Goal: Navigation & Orientation: Understand site structure

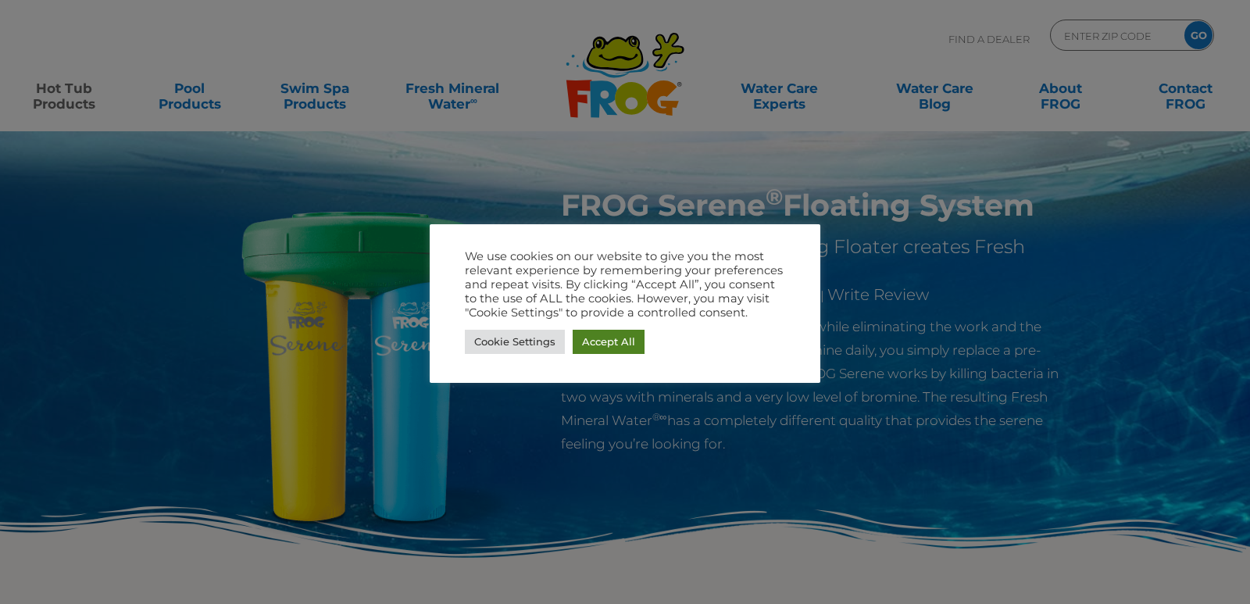
click at [599, 340] on link "Accept All" at bounding box center [608, 342] width 72 height 24
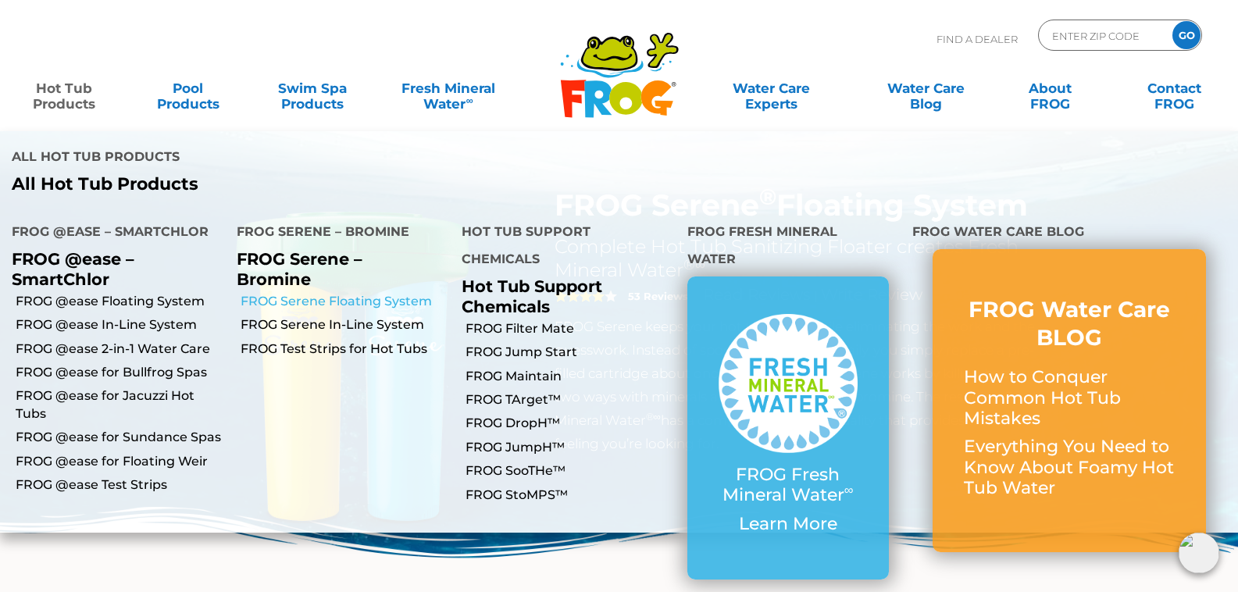
click at [341, 293] on link "FROG Serene Floating System" at bounding box center [345, 301] width 209 height 17
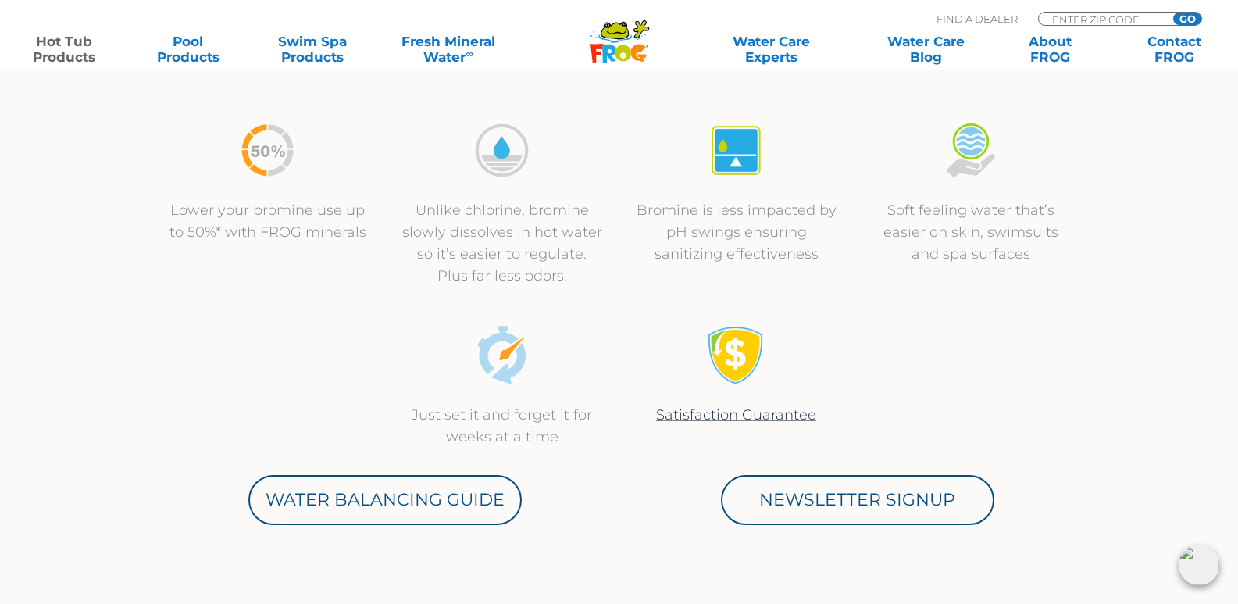
scroll to position [703, 0]
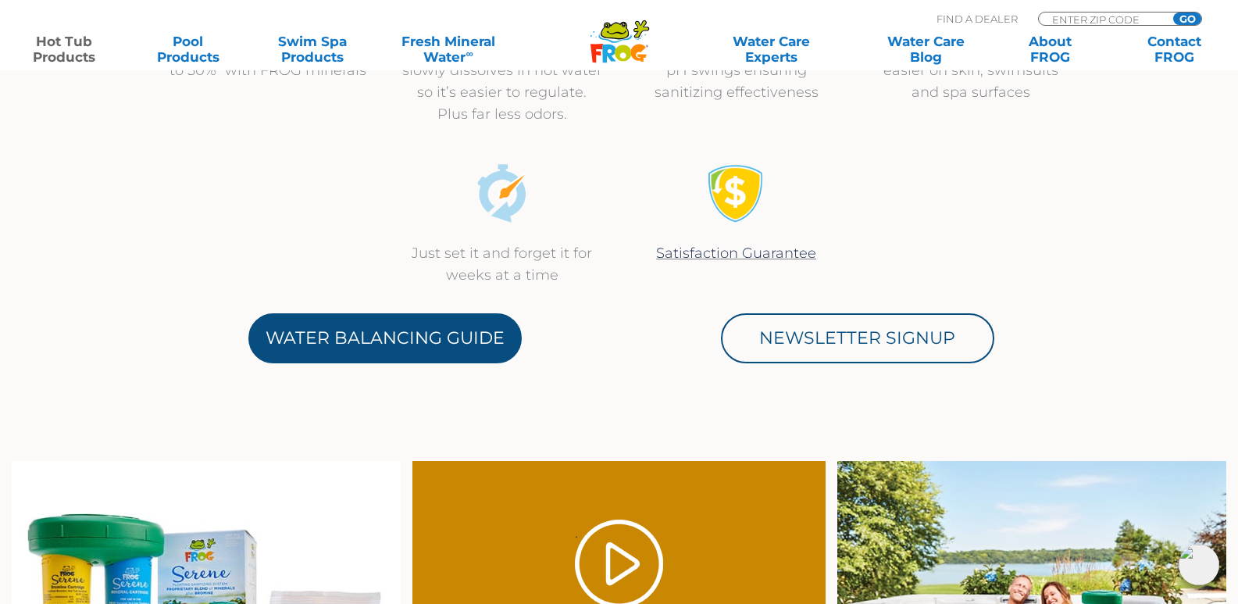
click at [368, 335] on link "Water Balancing Guide" at bounding box center [384, 338] width 273 height 50
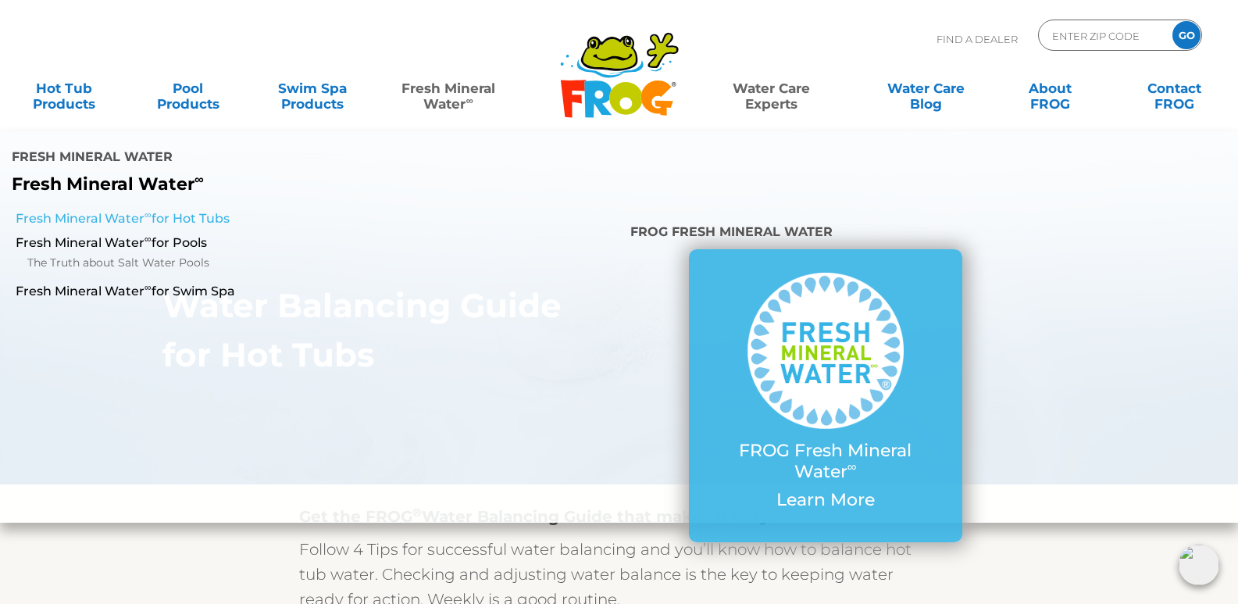
click at [205, 210] on link "Fresh Mineral Water ∞ for Hot Tubs" at bounding box center [214, 218] width 397 height 17
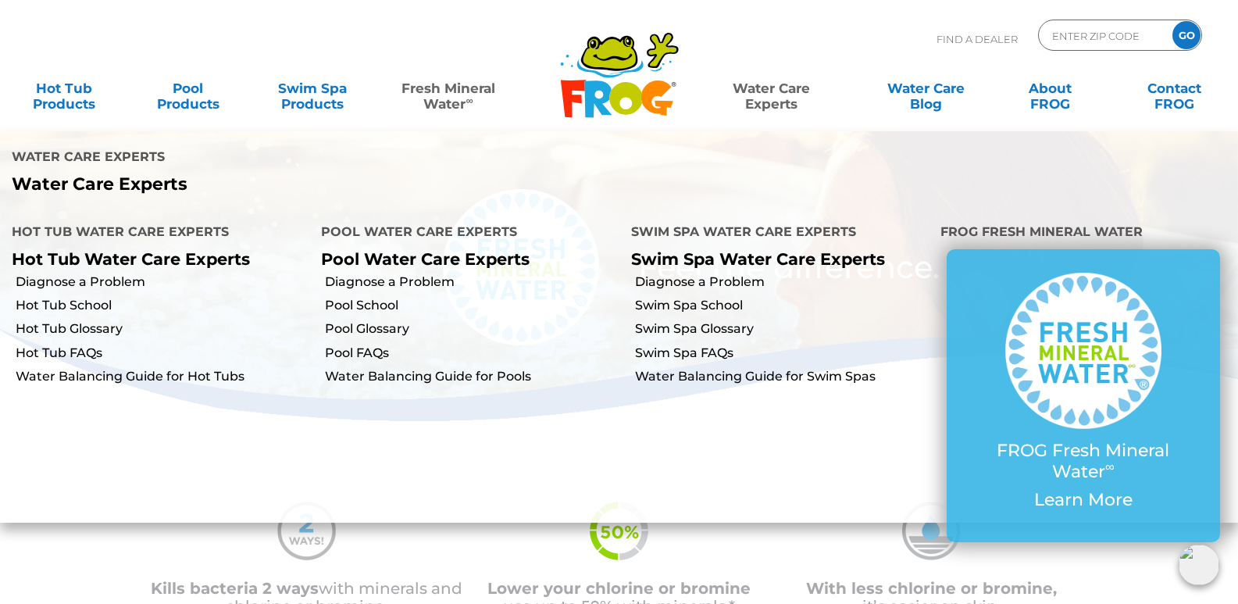
click at [791, 98] on link "Water Care Experts" at bounding box center [771, 88] width 157 height 31
